Goal: Find specific page/section

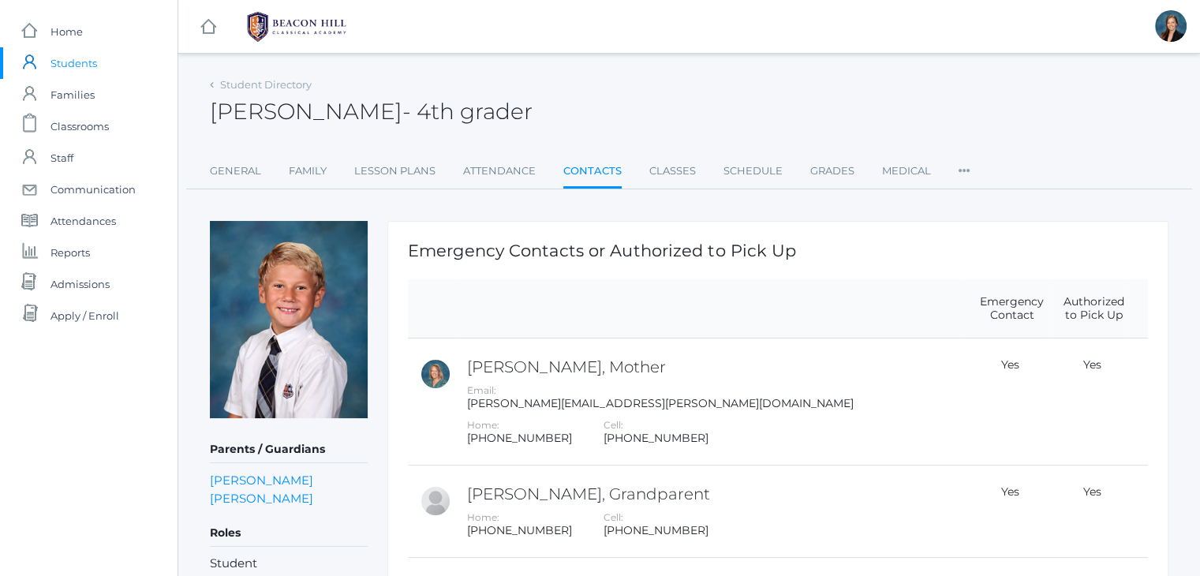
click at [552, 95] on div "[PERSON_NAME] - 4th grader [PERSON_NAME] 4th grader" at bounding box center [689, 102] width 958 height 58
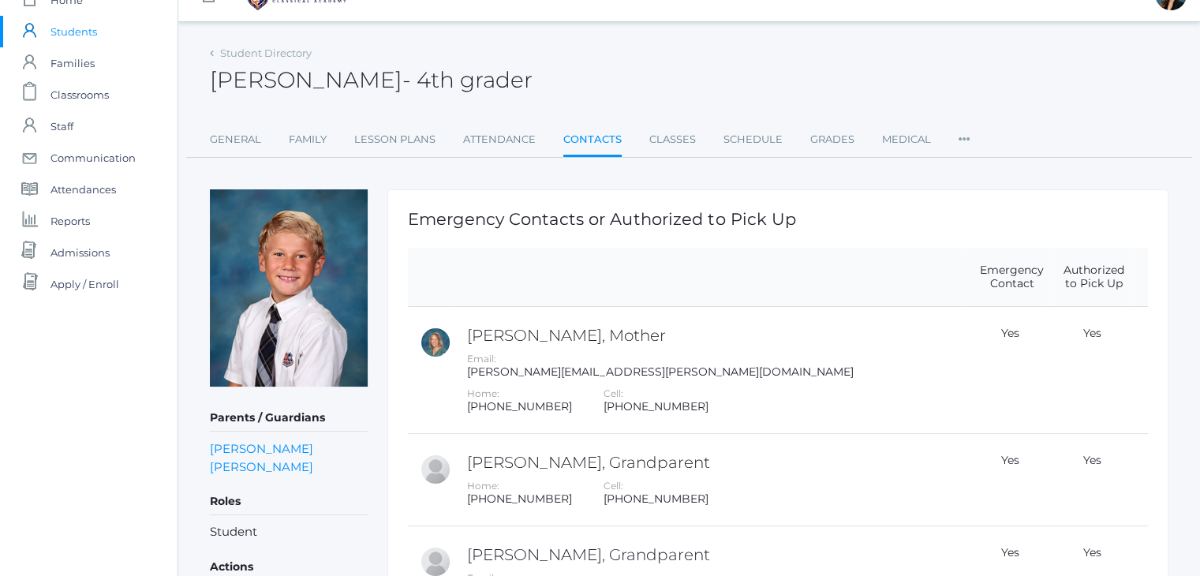
click at [72, 32] on span "Students" at bounding box center [73, 32] width 47 height 32
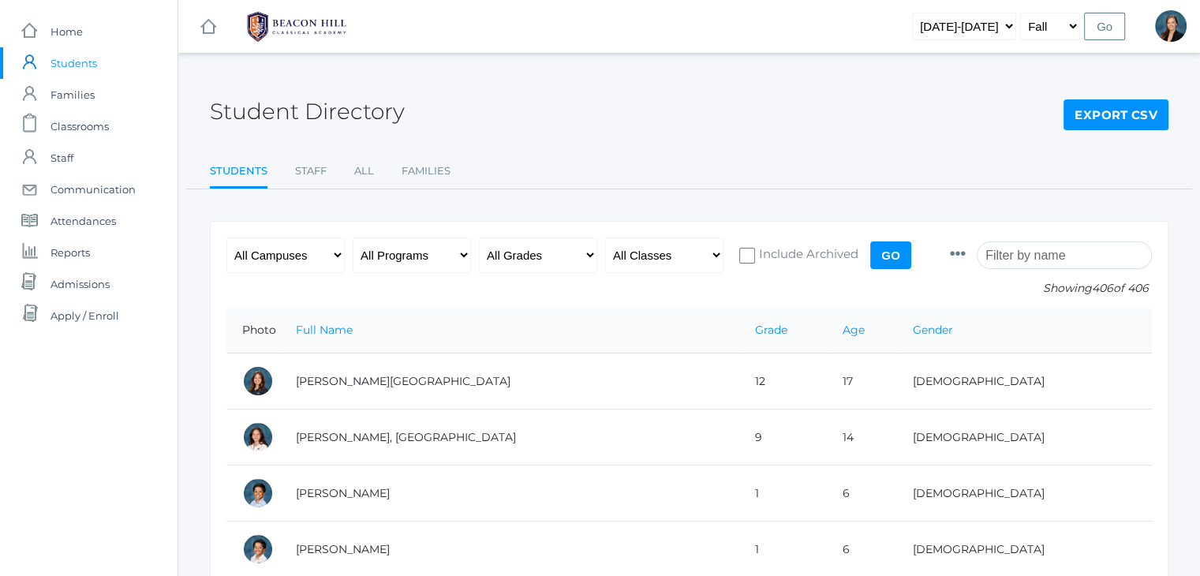
click at [1015, 258] on input "search" at bounding box center [1063, 255] width 175 height 28
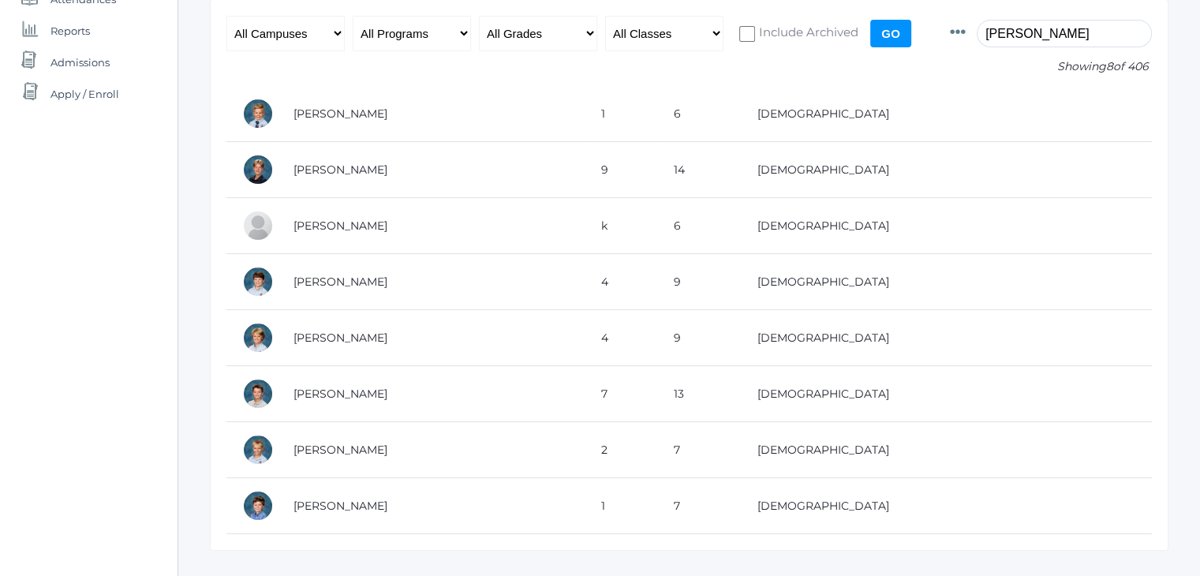
scroll to position [226, 0]
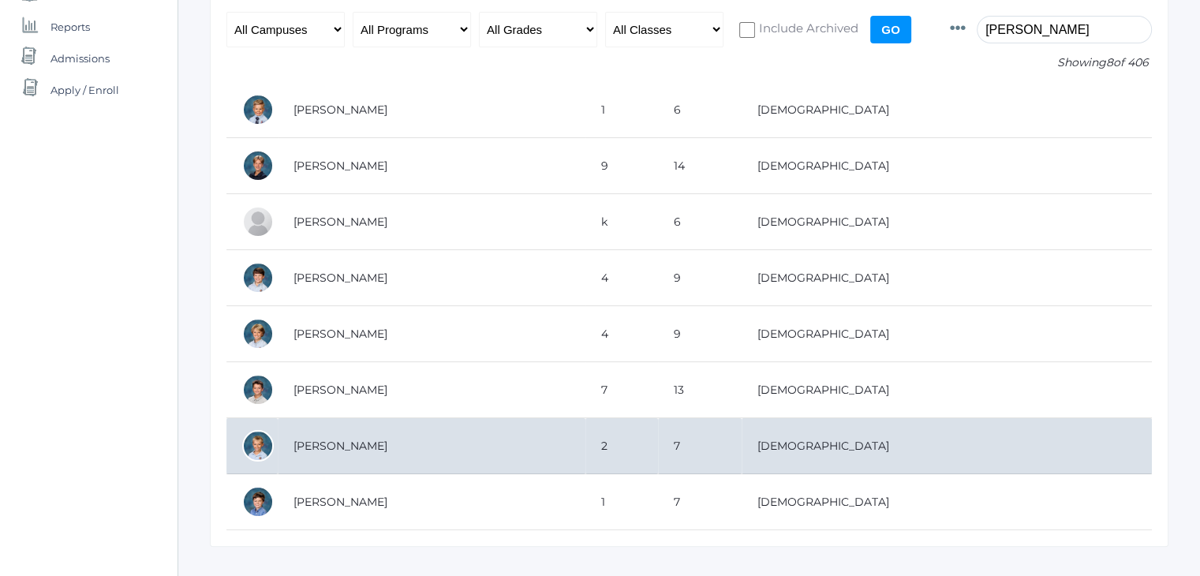
type input "[PERSON_NAME]"
click at [368, 442] on td "[PERSON_NAME]" at bounding box center [432, 446] width 308 height 56
click at [347, 445] on td "[PERSON_NAME]" at bounding box center [432, 446] width 308 height 56
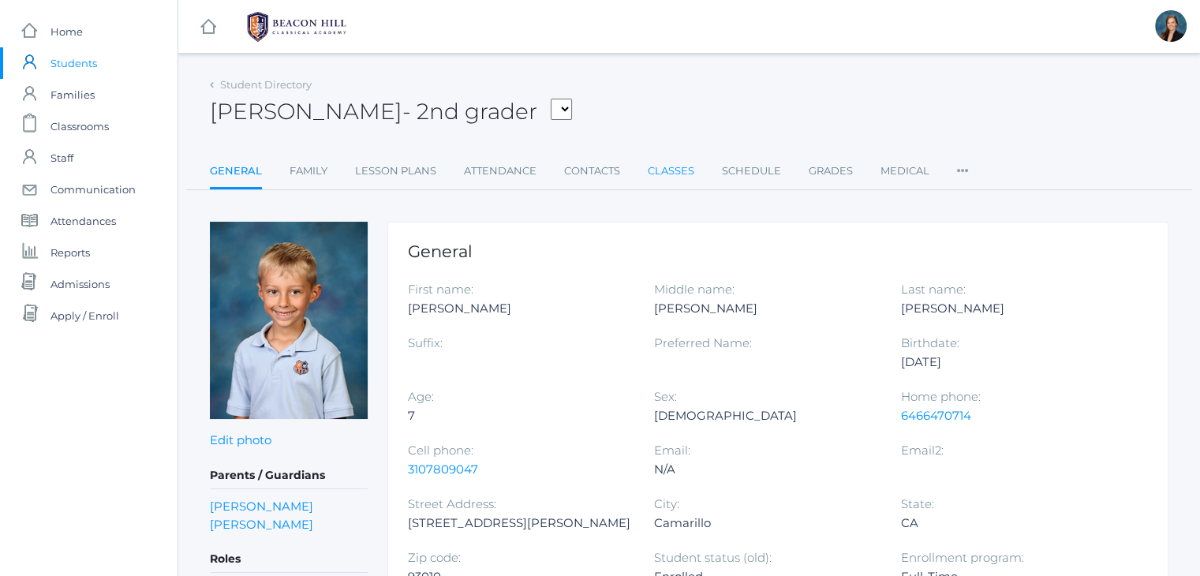
click at [674, 166] on link "Classes" at bounding box center [670, 171] width 47 height 32
click at [596, 177] on link "Contacts" at bounding box center [592, 171] width 56 height 32
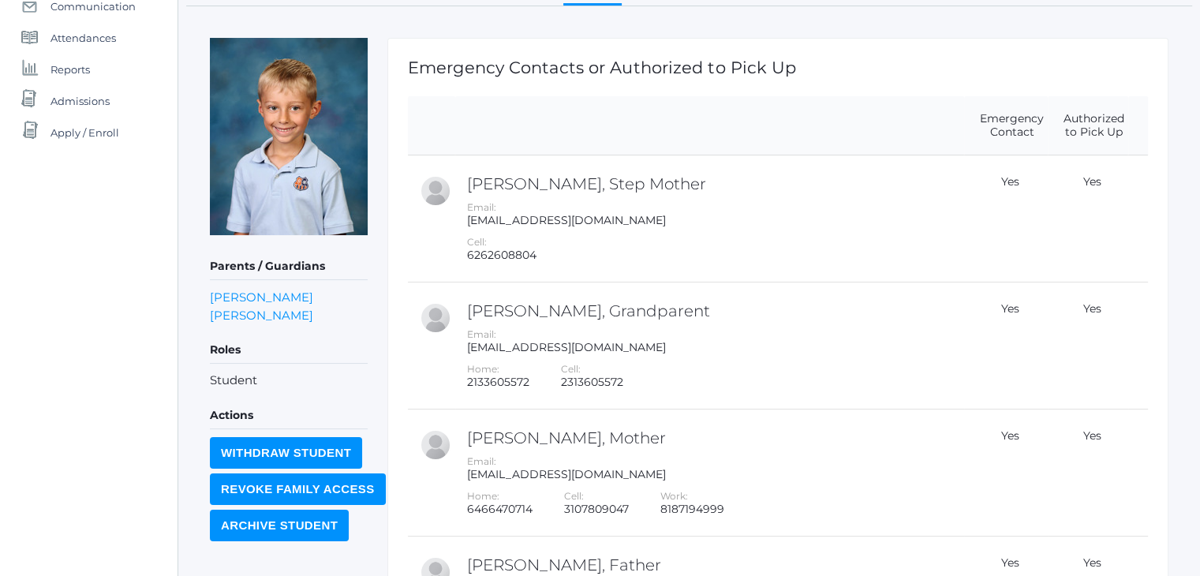
scroll to position [189, 0]
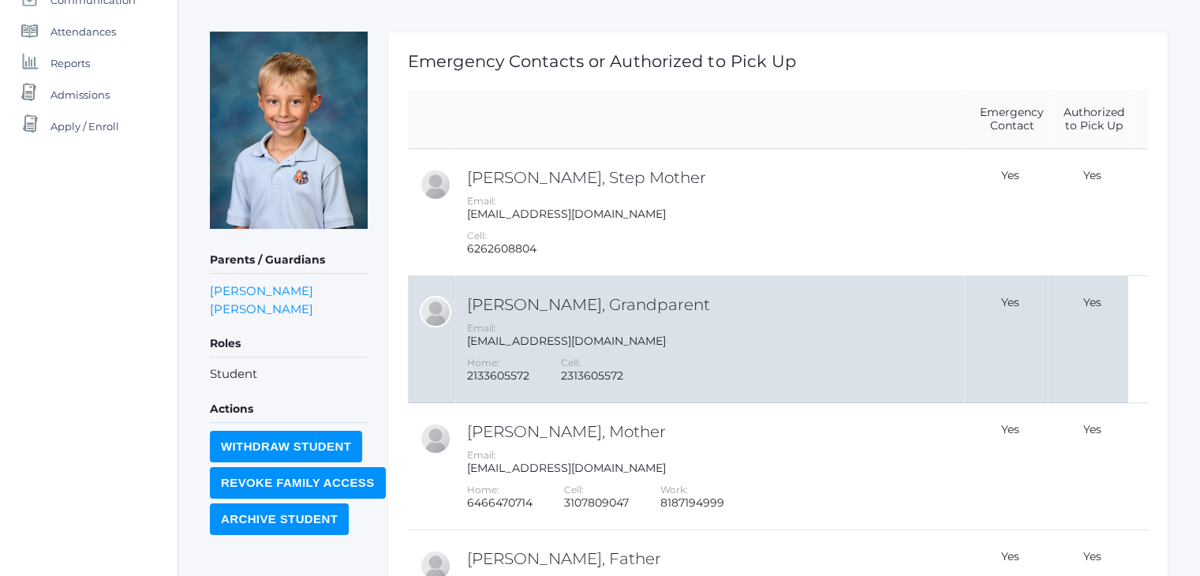
click at [565, 308] on h2 "[PERSON_NAME], Grandparent" at bounding box center [713, 304] width 493 height 17
